Goal: Find specific fact: Locate a discrete piece of known information

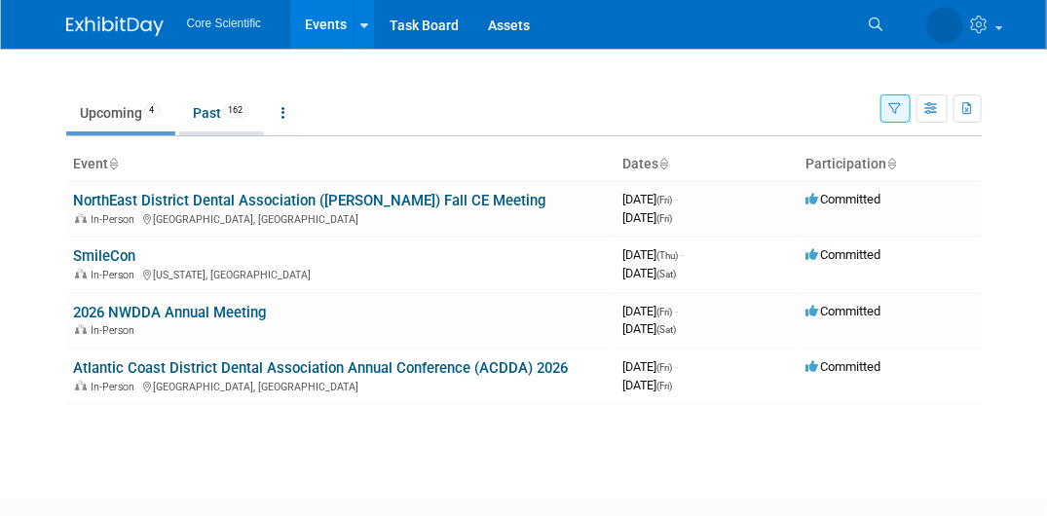
click at [211, 115] on link "Past 162" at bounding box center [221, 112] width 85 height 37
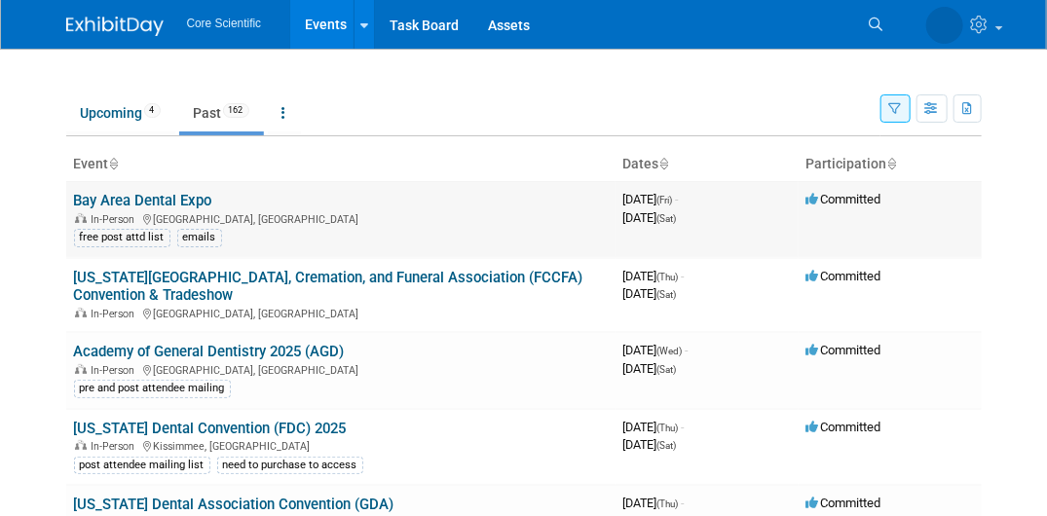
click at [169, 198] on link "Bay Area Dental Expo" at bounding box center [143, 201] width 138 height 18
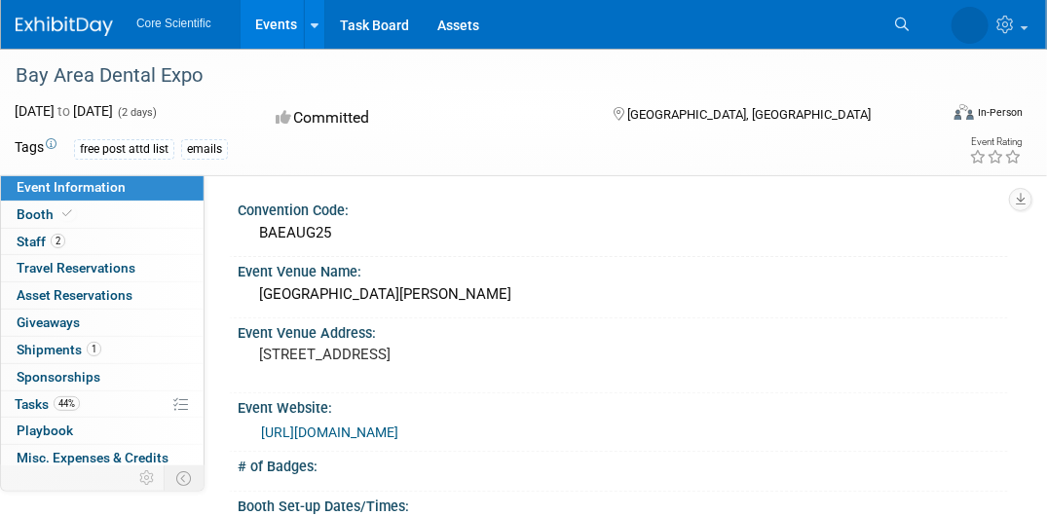
drag, startPoint x: 262, startPoint y: 236, endPoint x: 344, endPoint y: 224, distance: 82.6
click at [344, 224] on div "BAEAUG25" at bounding box center [622, 233] width 741 height 30
copy div "BAEAUG25"
